Goal: Information Seeking & Learning: Learn about a topic

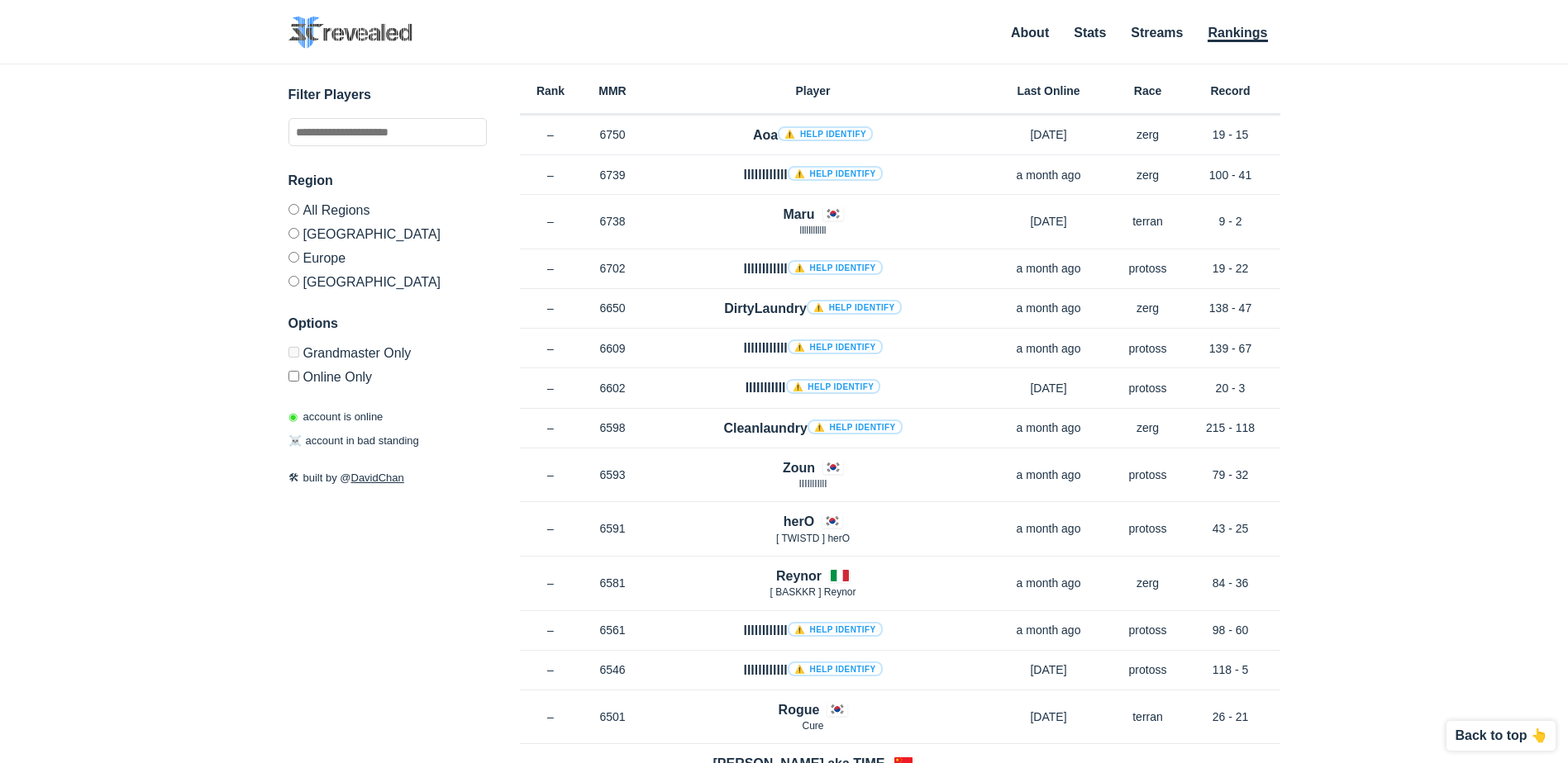
click at [1355, 440] on div "✕ Filter Players Region All Regions [GEOGRAPHIC_DATA] [GEOGRAPHIC_DATA] [GEOGRA…" at bounding box center [784, 393] width 1535 height 657
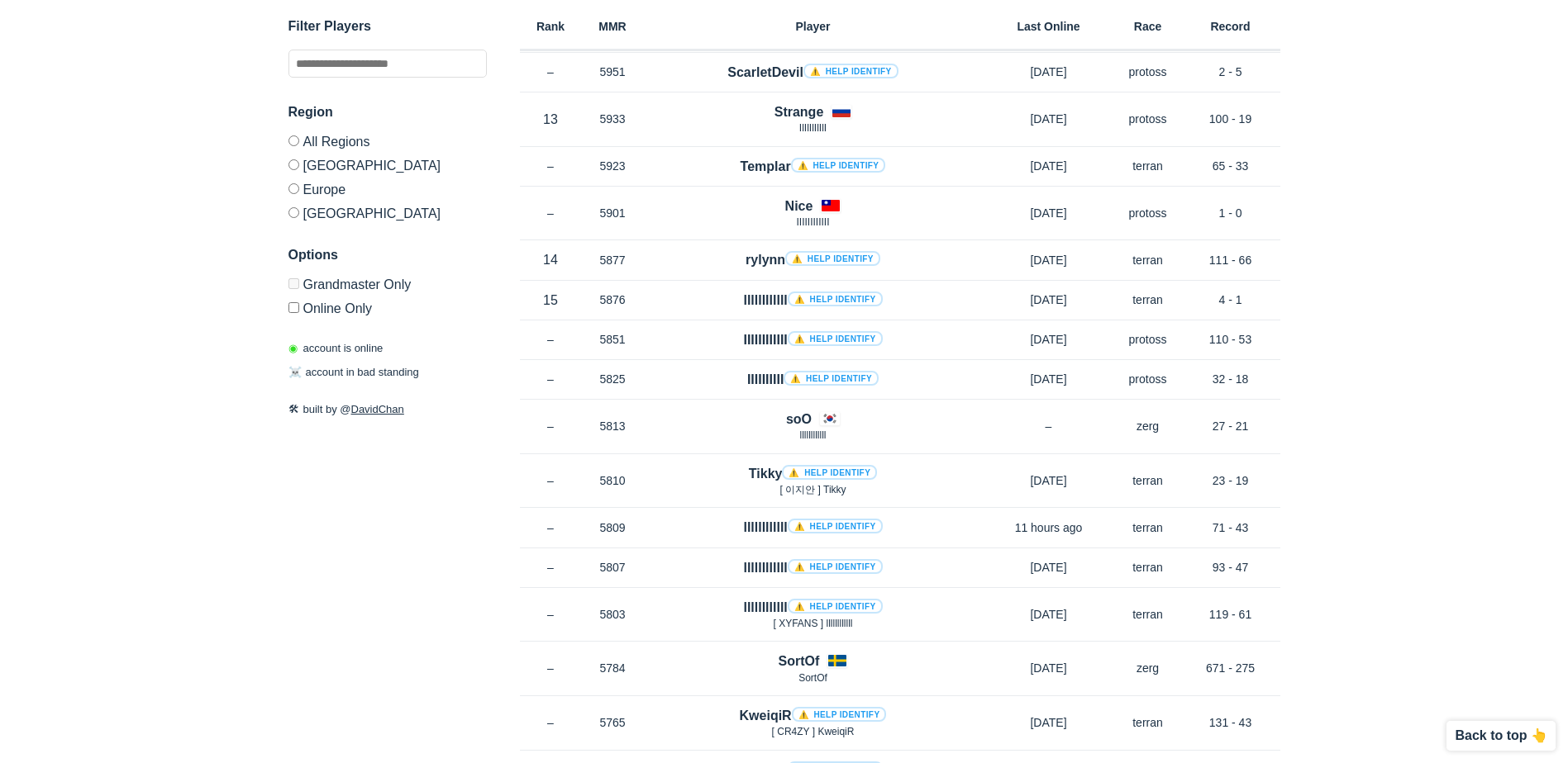
scroll to position [3139, 0]
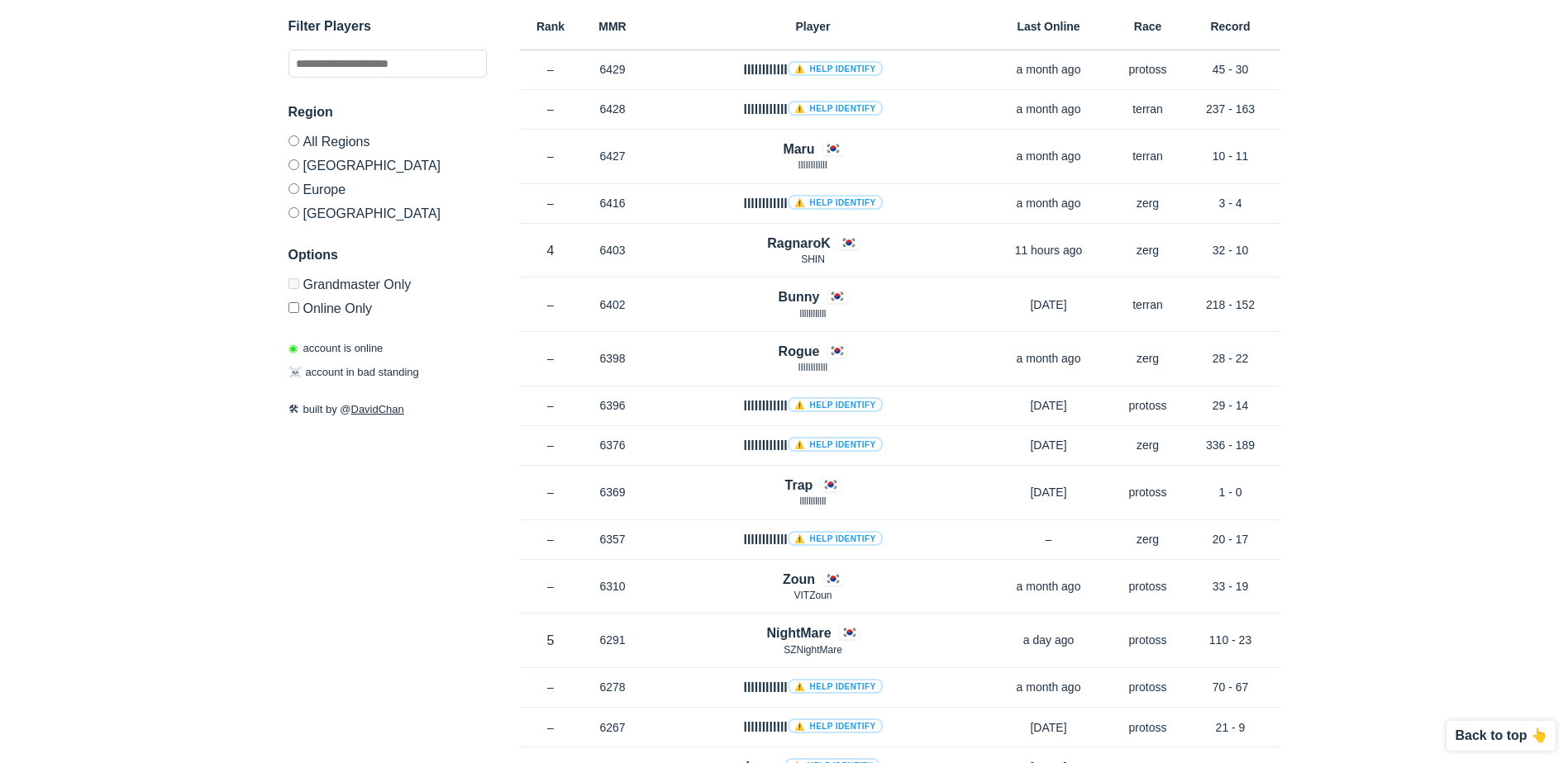
scroll to position [0, 0]
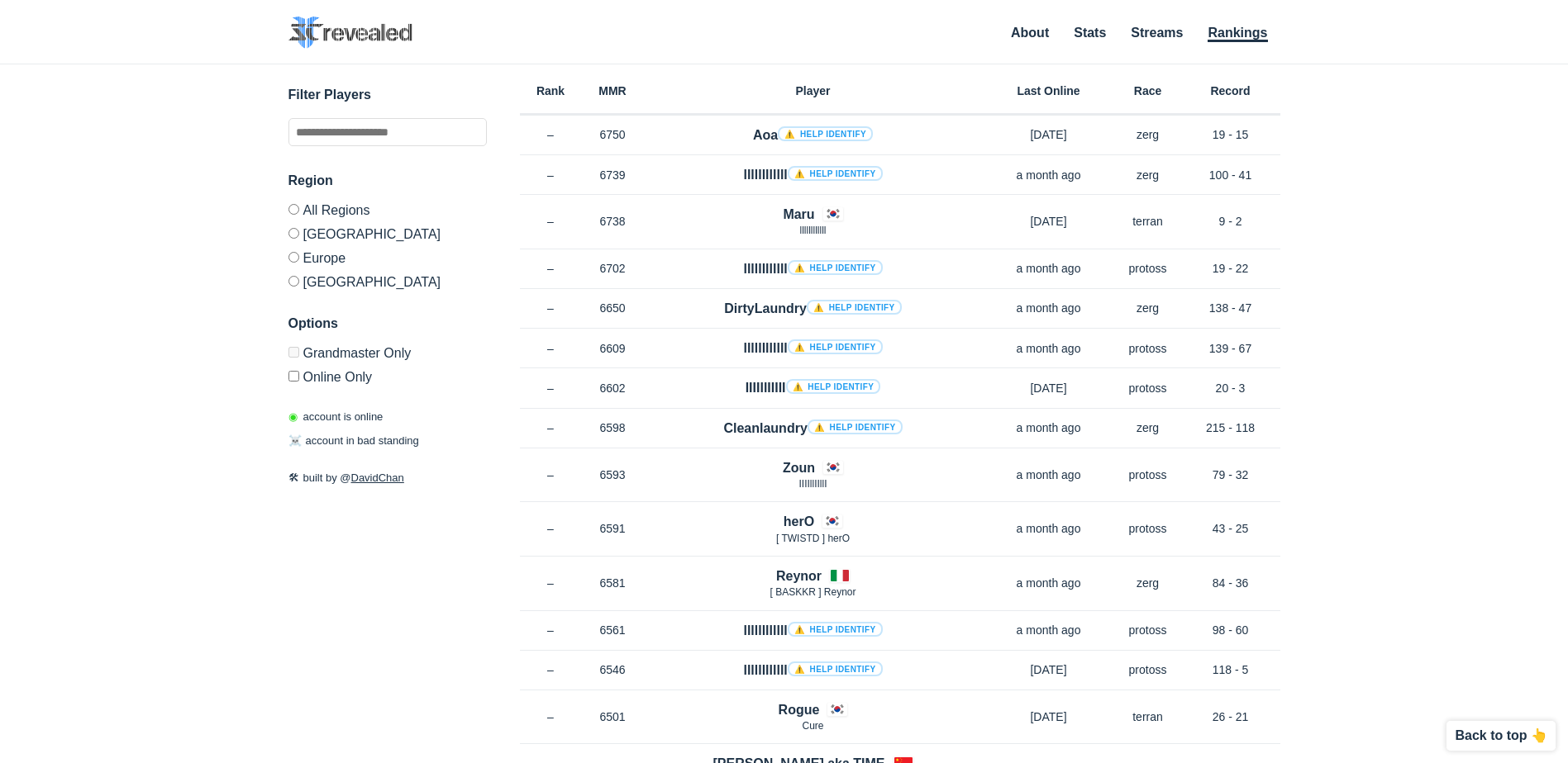
click at [1478, 164] on div "✕ Filter Players Region All Regions [GEOGRAPHIC_DATA] [GEOGRAPHIC_DATA] [GEOGRA…" at bounding box center [784, 393] width 1535 height 657
click at [434, 131] on input "text" at bounding box center [387, 132] width 198 height 28
click at [1450, 280] on div "✕ Filter Players Region All Regions [GEOGRAPHIC_DATA] [GEOGRAPHIC_DATA] [GEOGRA…" at bounding box center [784, 393] width 1535 height 657
click at [1400, 385] on div "✕ Filter Players Region All Regions [GEOGRAPHIC_DATA] [GEOGRAPHIC_DATA] [GEOGRA…" at bounding box center [784, 393] width 1535 height 657
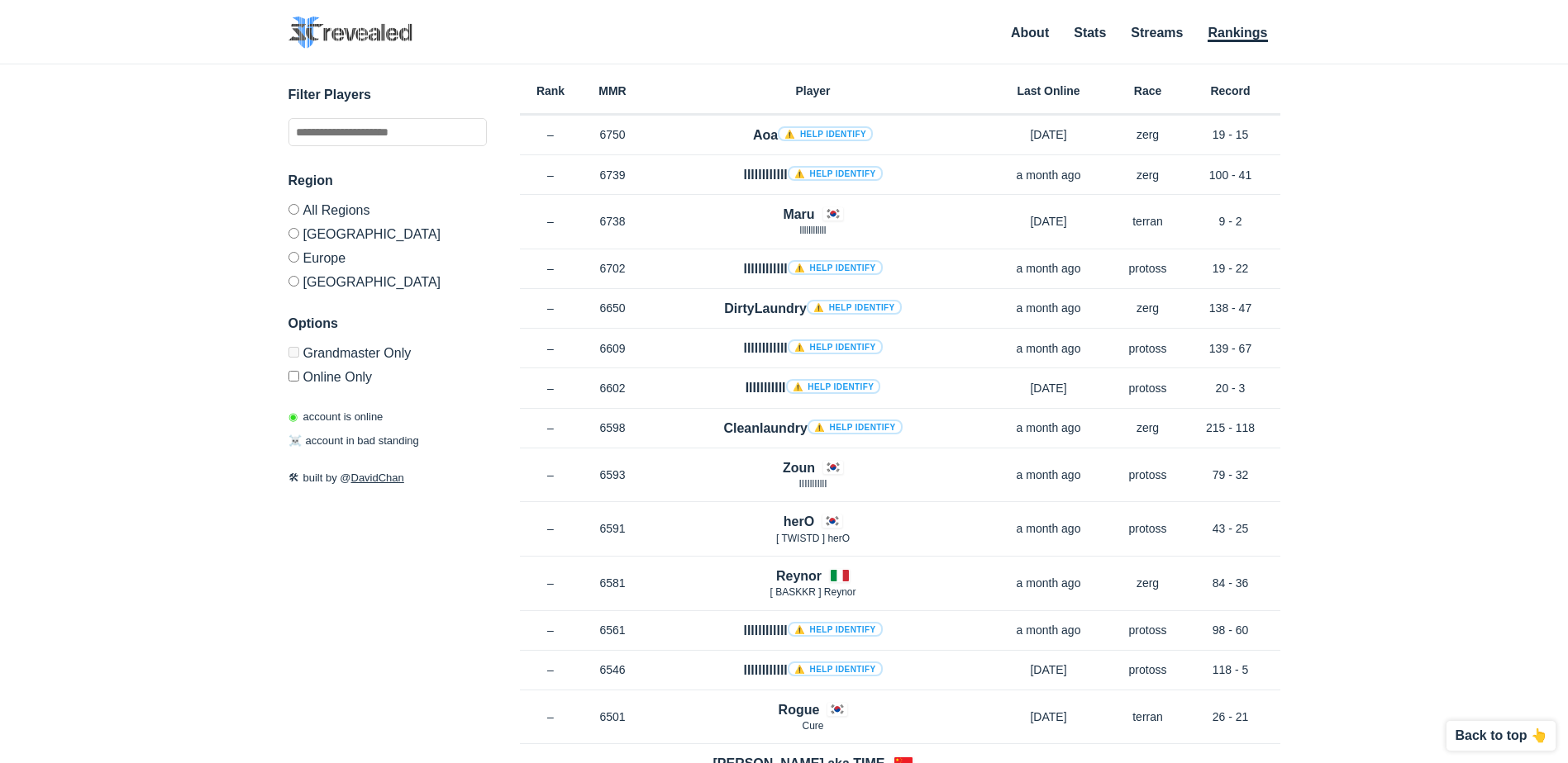
click at [1444, 351] on div "✕ Filter Players Region All Regions [GEOGRAPHIC_DATA] [GEOGRAPHIC_DATA] [GEOGRA…" at bounding box center [784, 393] width 1535 height 657
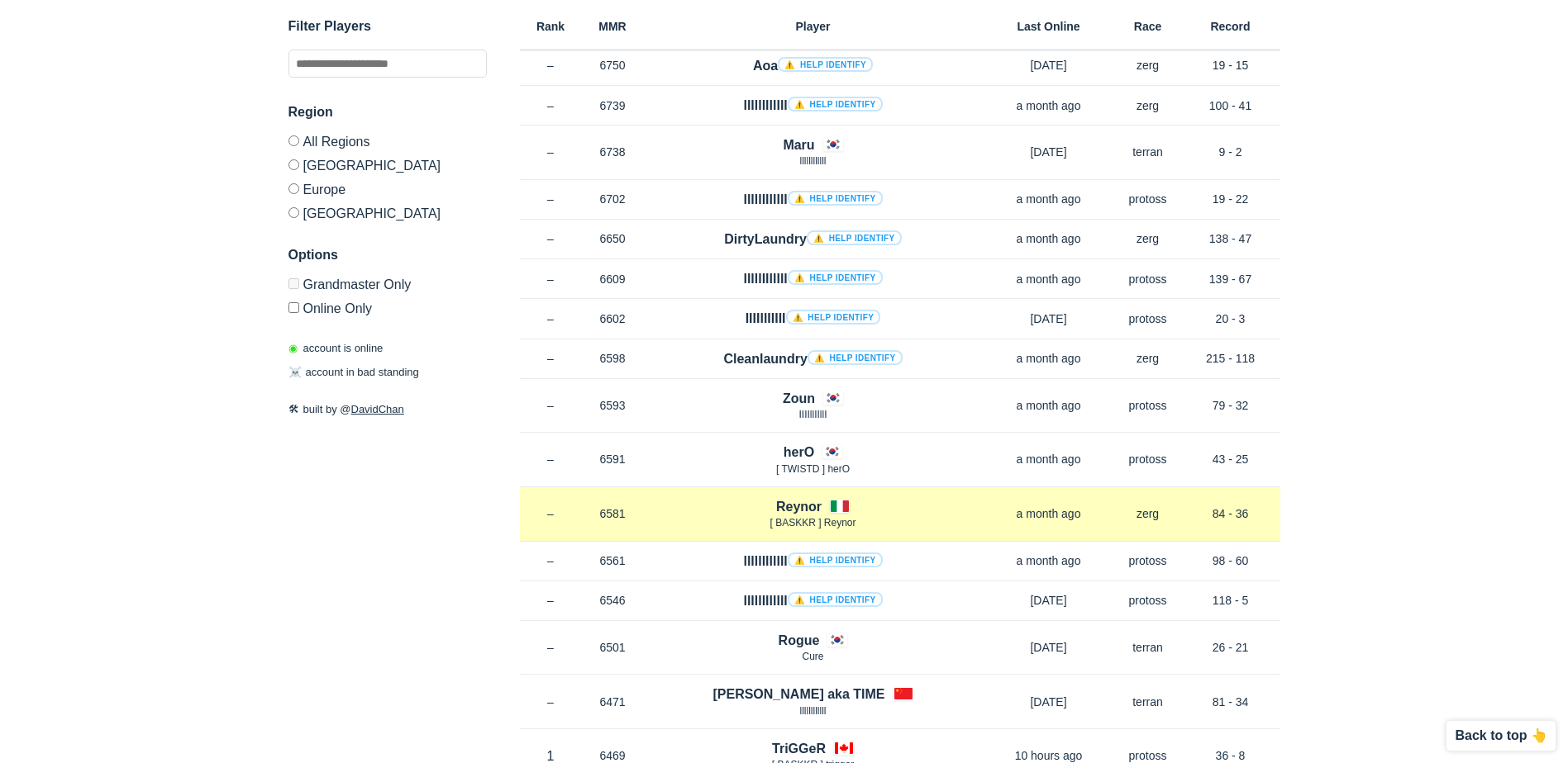
scroll to position [82, 0]
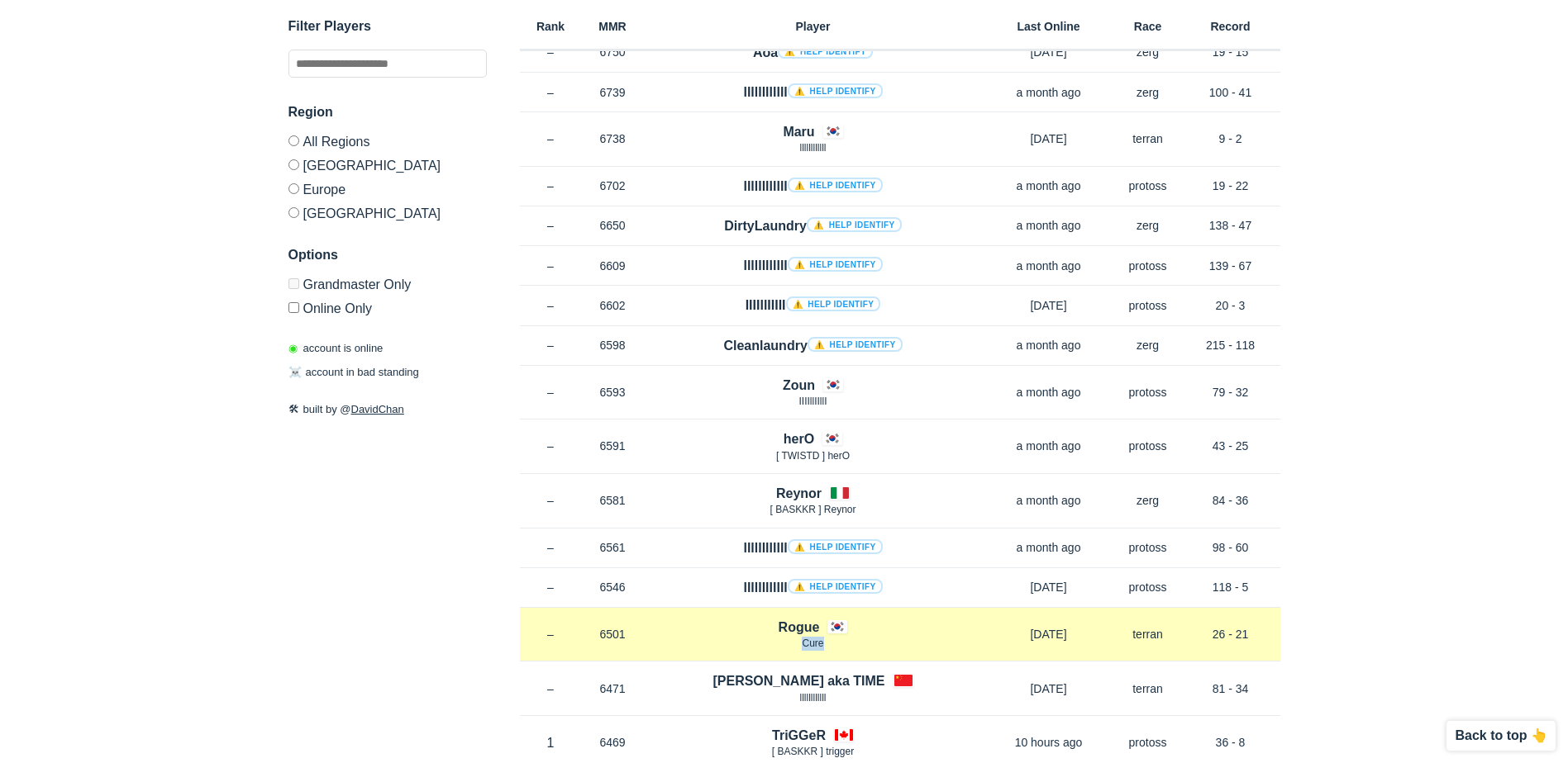
drag, startPoint x: 804, startPoint y: 644, endPoint x: 829, endPoint y: 649, distance: 25.5
click at [829, 649] on p "Cure" at bounding box center [813, 644] width 339 height 14
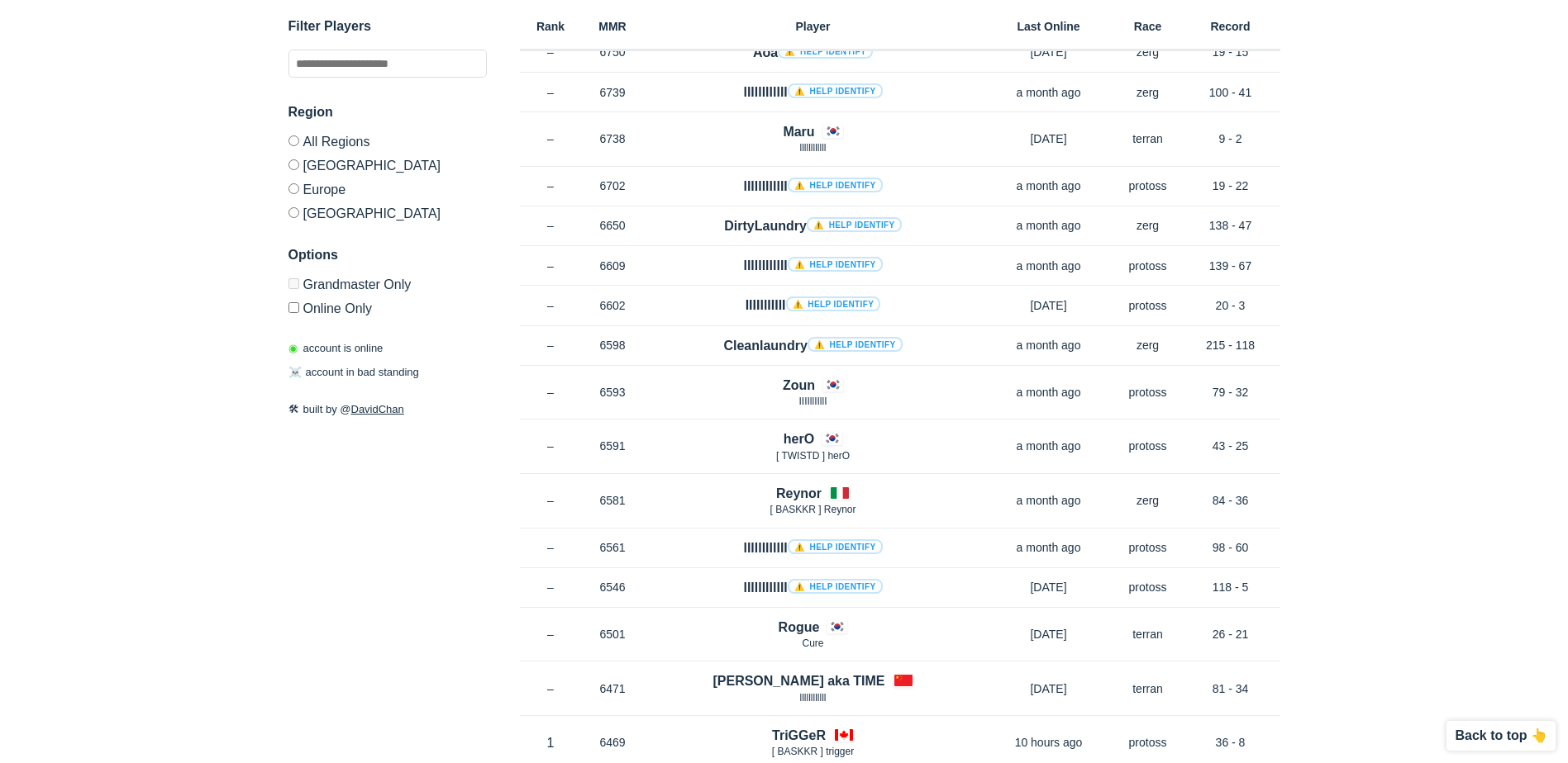
drag, startPoint x: 829, startPoint y: 649, endPoint x: 1486, endPoint y: 558, distance: 663.3
click at [1486, 558] on div "✕ Filter Players Region All Regions [GEOGRAPHIC_DATA] [GEOGRAPHIC_DATA] [GEOGRA…" at bounding box center [784, 310] width 1535 height 657
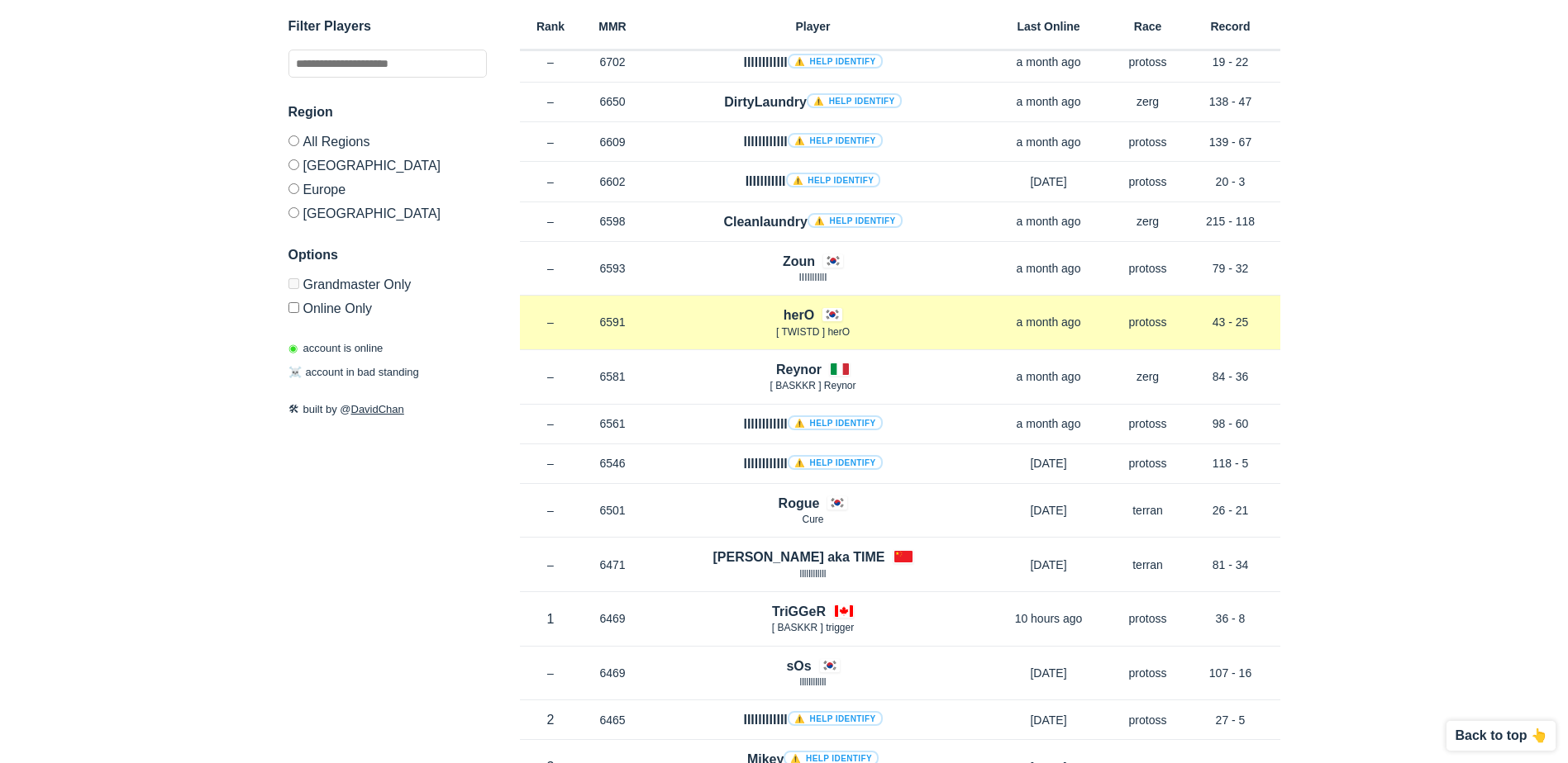
scroll to position [248, 0]
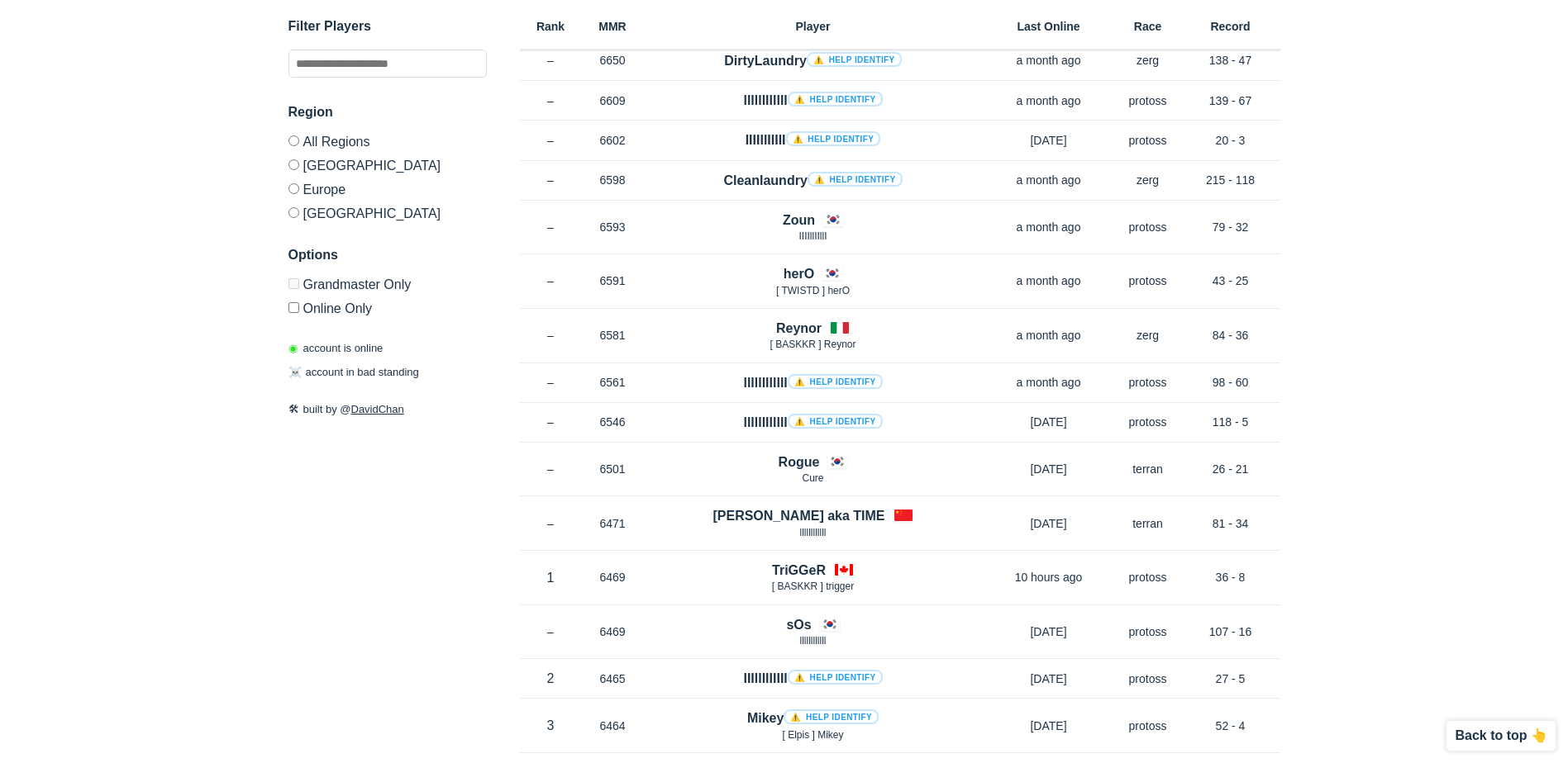
drag, startPoint x: 1266, startPoint y: 450, endPoint x: 1468, endPoint y: 529, distance: 216.9
click at [1468, 515] on html "SC2 Revealed SC2 Revealed identifies StarCraft 2 barcode players on Grandmaster…" at bounding box center [784, 133] width 1568 height 763
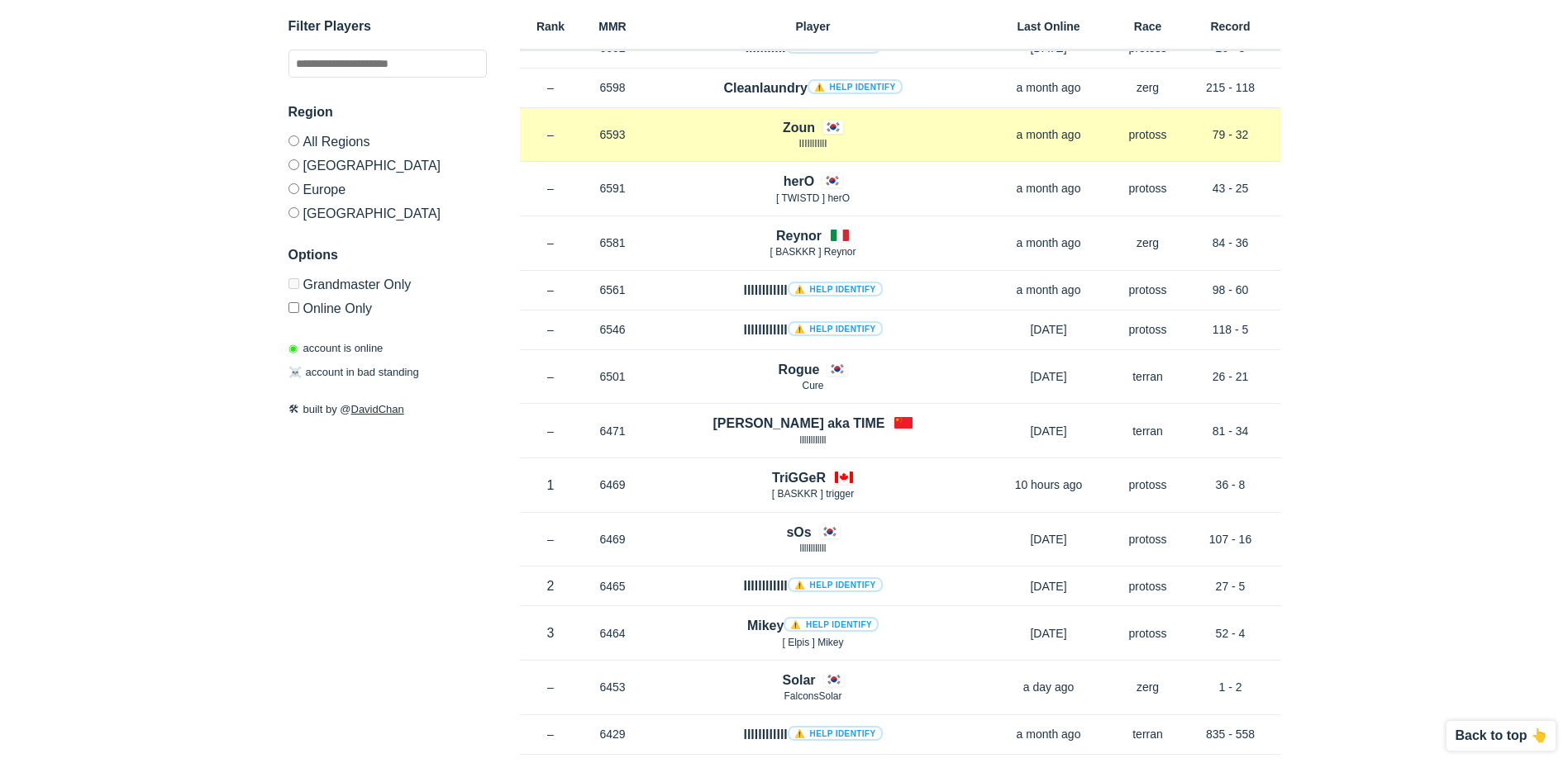
scroll to position [0, 0]
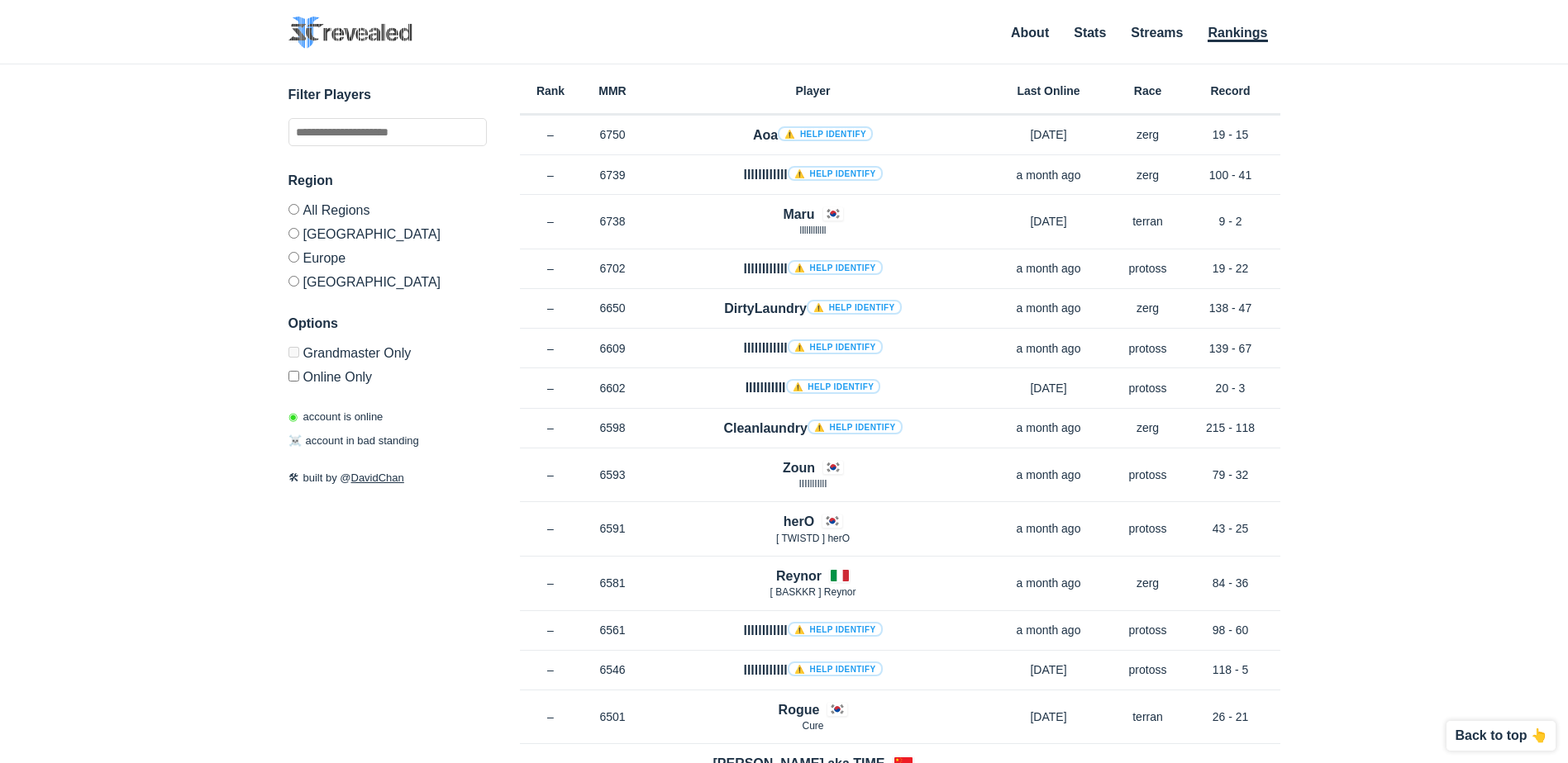
click at [404, 32] on img at bounding box center [350, 32] width 124 height 32
click at [1035, 35] on link "About" at bounding box center [1029, 33] width 38 height 17
